Goal: Transaction & Acquisition: Obtain resource

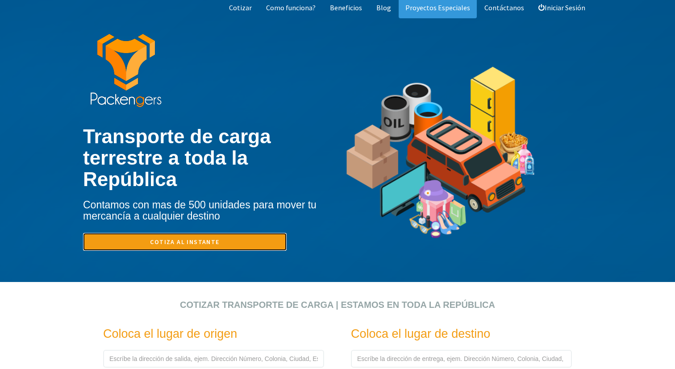
click at [253, 241] on link "Cotiza al instante" at bounding box center [185, 242] width 204 height 18
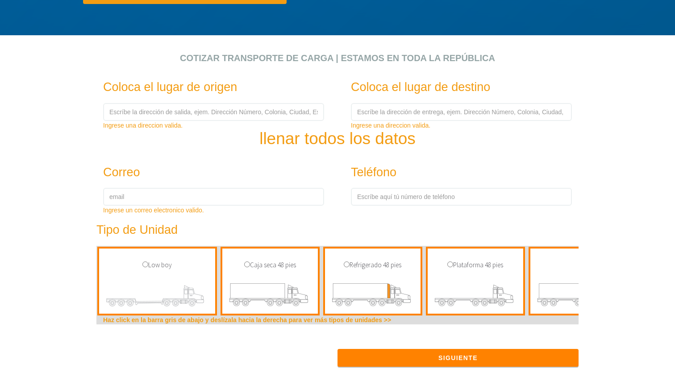
scroll to position [259, 0]
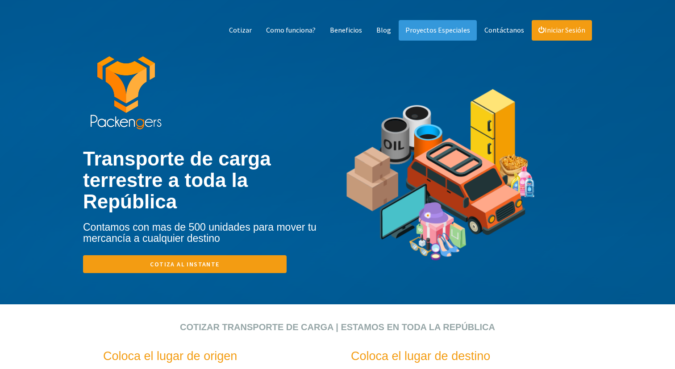
click at [550, 34] on link "Iniciar Sesión" at bounding box center [562, 30] width 60 height 21
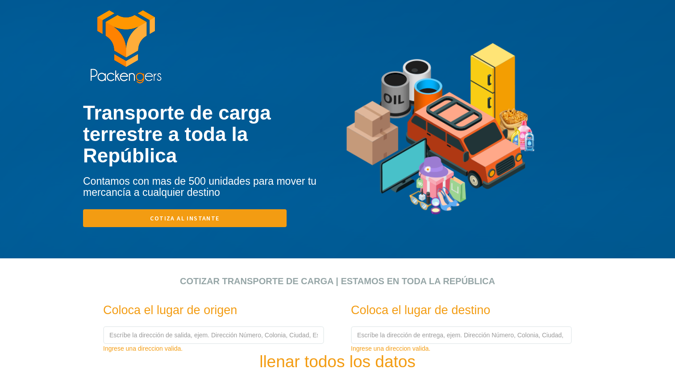
scroll to position [55, 0]
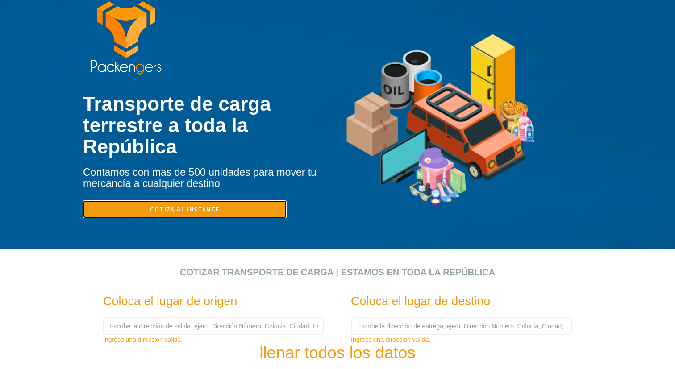
click at [203, 207] on link "Cotiza al instante" at bounding box center [185, 209] width 204 height 18
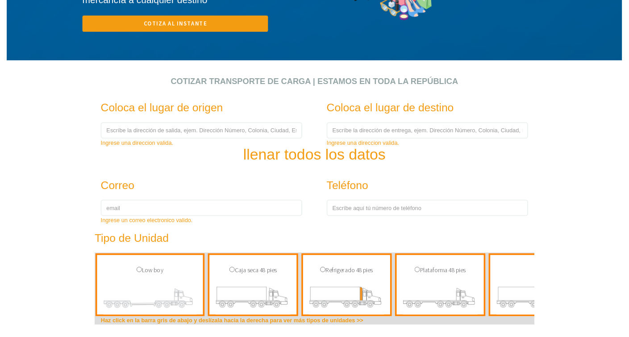
scroll to position [237, 0]
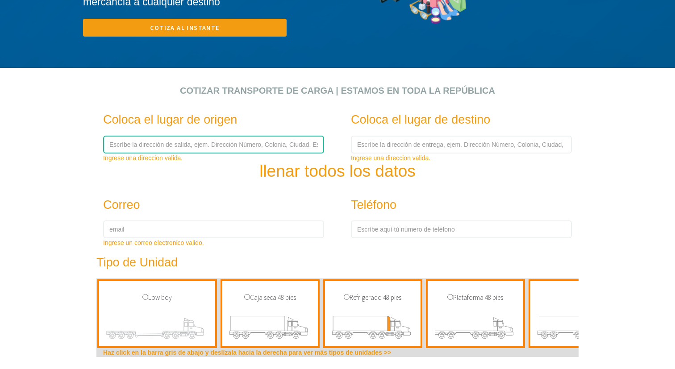
click at [211, 144] on input "text" at bounding box center [213, 145] width 221 height 18
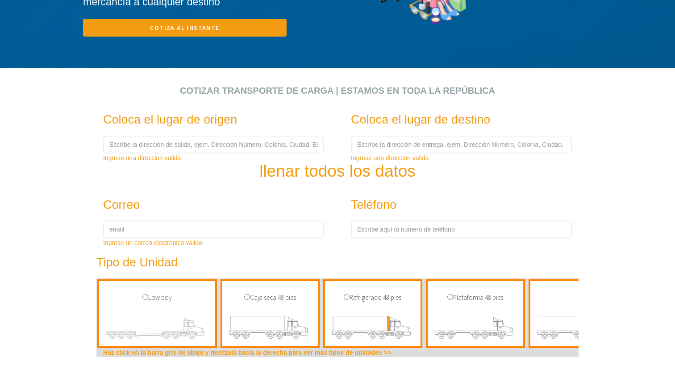
click at [40, 146] on section "Cotizar transporte de carga | Estamos en toda la República Coloca el lugar de o…" at bounding box center [337, 84] width 675 height 643
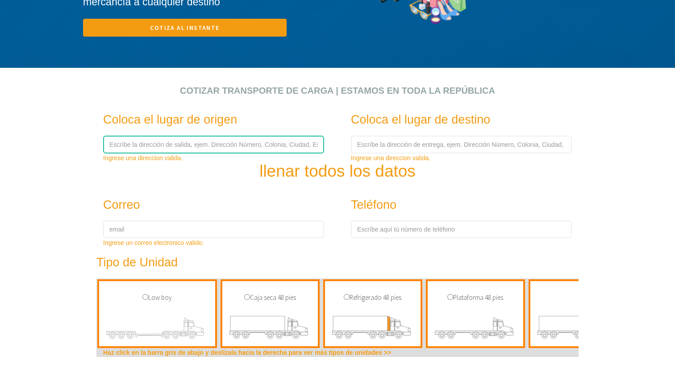
click at [183, 142] on input "text" at bounding box center [213, 145] width 221 height 18
paste input "[GEOGRAPHIC_DATA], [GEOGRAPHIC_DATA], [GEOGRAPHIC_DATA], 202461"
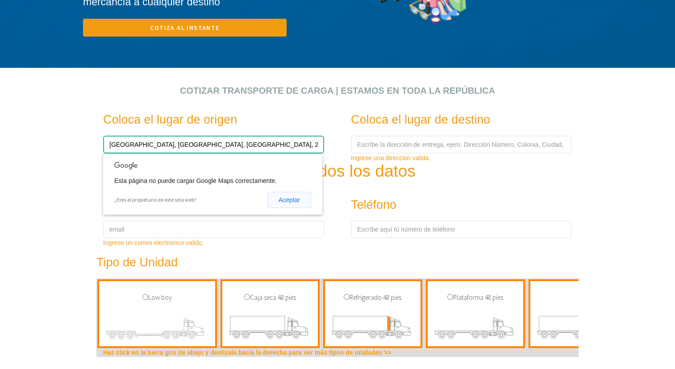
type input "[GEOGRAPHIC_DATA], [GEOGRAPHIC_DATA], [GEOGRAPHIC_DATA], 202461"
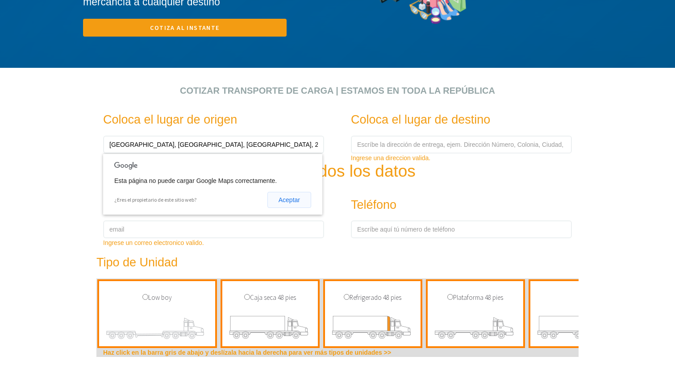
click at [282, 202] on button "Aceptar" at bounding box center [289, 200] width 44 height 16
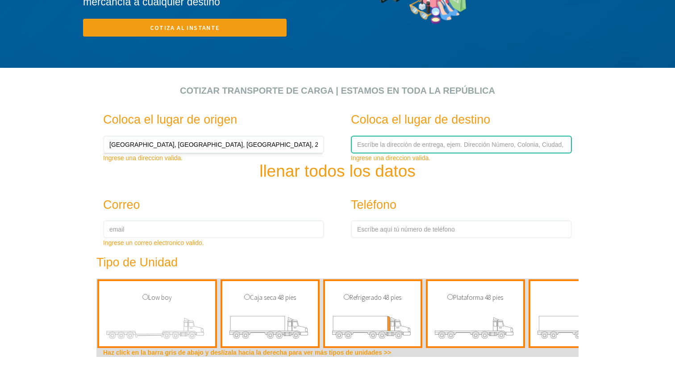
click at [387, 148] on input "text" at bounding box center [461, 145] width 221 height 18
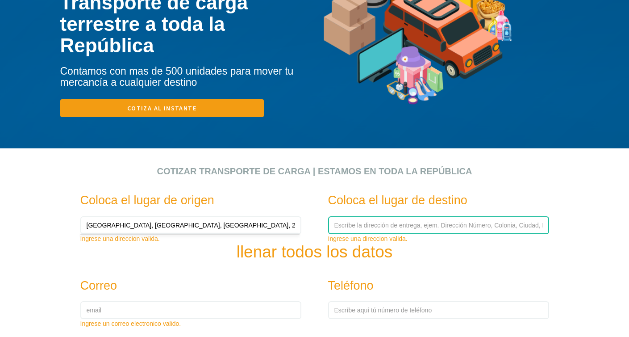
scroll to position [151, 0]
